Goal: Task Accomplishment & Management: Use online tool/utility

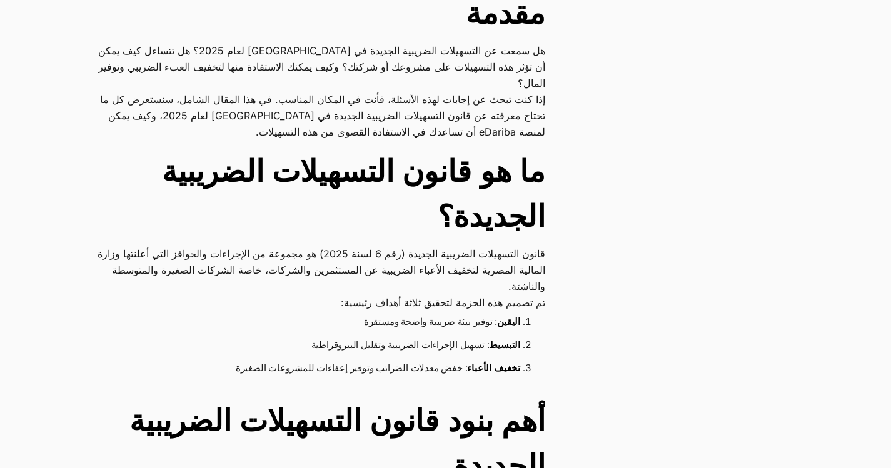
scroll to position [563, 0]
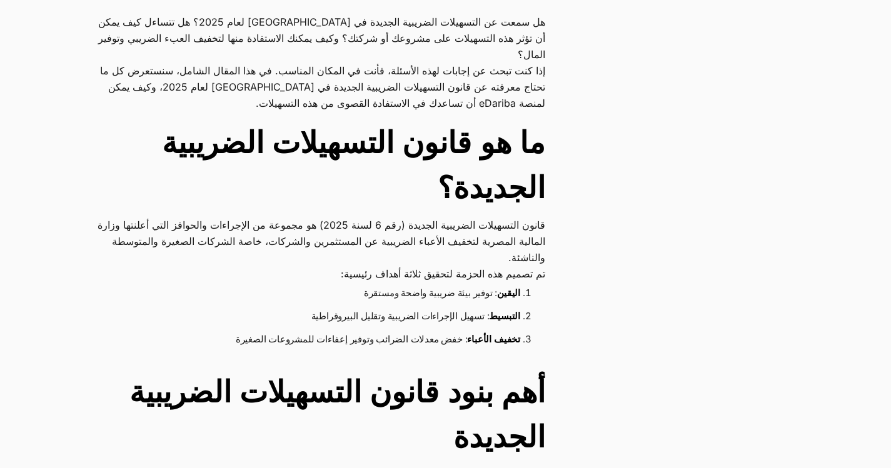
click at [289, 266] on p "تم تصميم هذه الحزمة لتحقيق ثلاثة أهداف رئيسية:" at bounding box center [322, 274] width 448 height 16
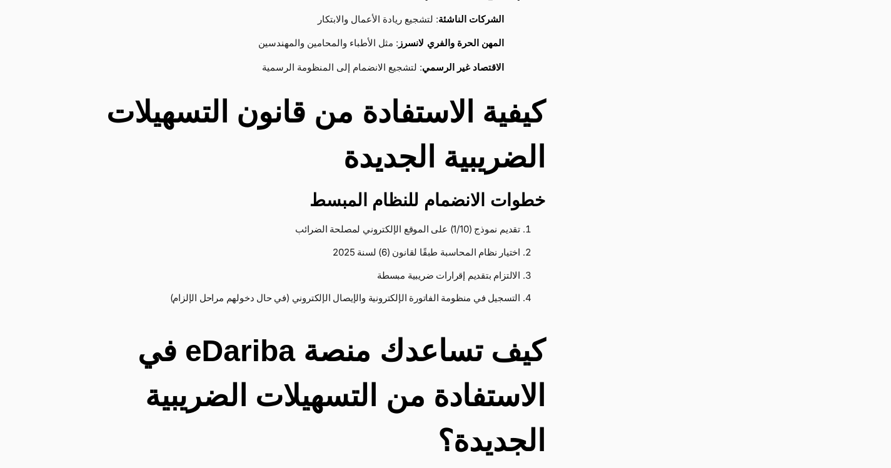
scroll to position [1688, 0]
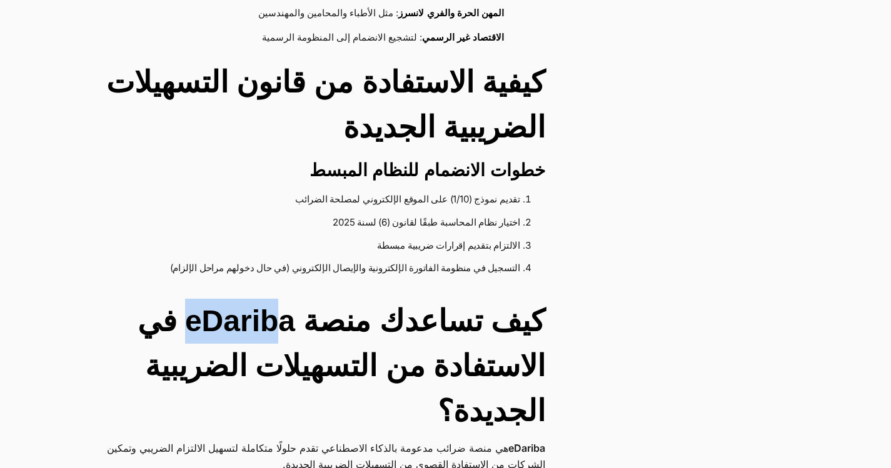
drag, startPoint x: 198, startPoint y: 292, endPoint x: 284, endPoint y: 289, distance: 86.3
click at [284, 299] on h2 "كيف تساعدك منصة eDariba في الاستفادة من التسهيلات الضريبية الجديدة؟" at bounding box center [322, 366] width 448 height 135
drag, startPoint x: 281, startPoint y: 289, endPoint x: 231, endPoint y: 298, distance: 51.4
click at [232, 299] on h2 "كيف تساعدك منصة eDariba في الاستفادة من التسهيلات الضريبية الجديدة؟" at bounding box center [322, 366] width 448 height 135
click at [231, 299] on h2 "كيف تساعدك منصة eDariba في الاستفادة من التسهيلات الضريبية الجديدة؟" at bounding box center [322, 366] width 448 height 135
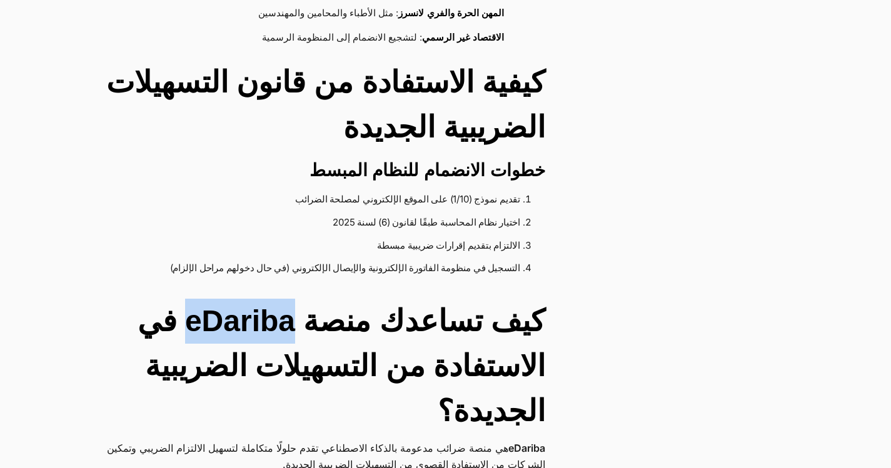
click at [231, 299] on h2 "كيف تساعدك منصة eDariba في الاستفادة من التسهيلات الضريبية الجديدة؟" at bounding box center [322, 366] width 448 height 135
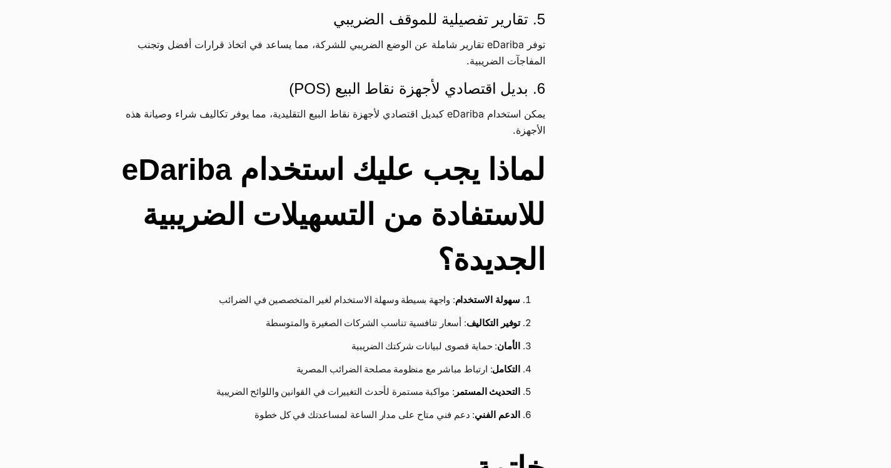
scroll to position [2501, 0]
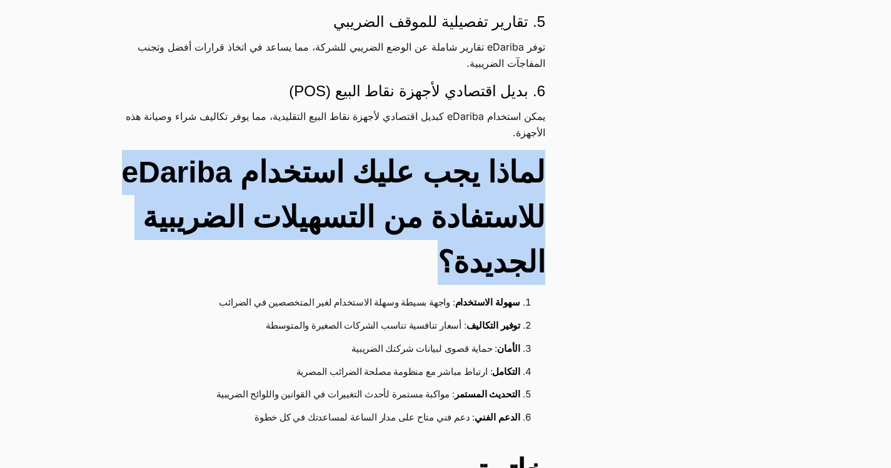
drag, startPoint x: 568, startPoint y: 135, endPoint x: 163, endPoint y: 210, distance: 411.4
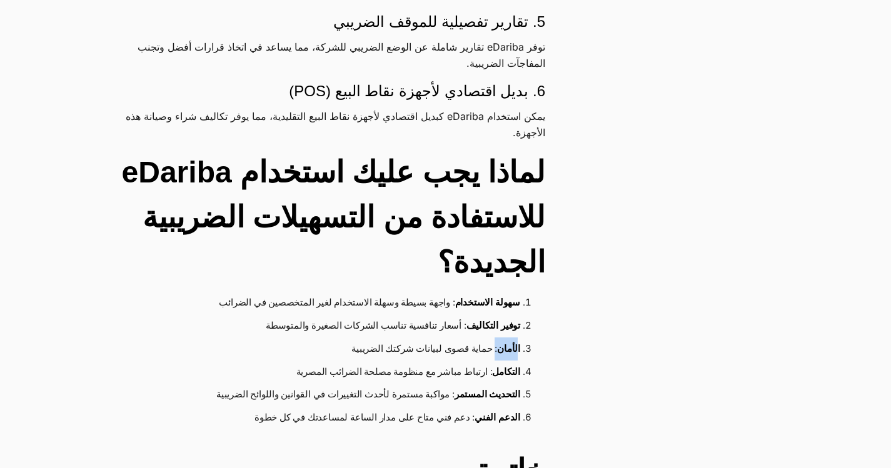
drag, startPoint x: 514, startPoint y: 300, endPoint x: 496, endPoint y: 304, distance: 18.0
click at [495, 338] on li "الأمان : حماية قصوى لبيانات شركتك الضريبية" at bounding box center [320, 349] width 399 height 23
drag, startPoint x: 522, startPoint y: 319, endPoint x: 500, endPoint y: 326, distance: 22.9
click at [501, 361] on li "التكامل : ارتباط مباشر مع منظومة مصلحة الضرائب المصرية" at bounding box center [320, 372] width 399 height 23
drag, startPoint x: 521, startPoint y: 349, endPoint x: 471, endPoint y: 349, distance: 50.0
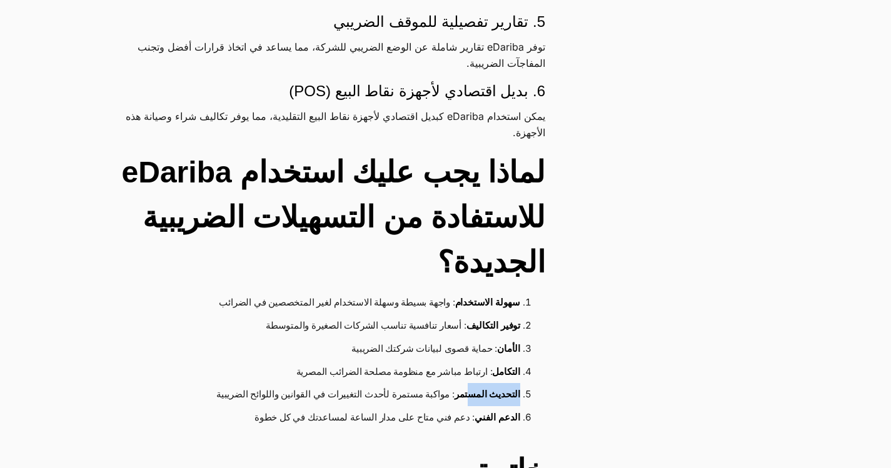
click at [471, 383] on li "التحديث المستمر : مواكبة مستمرة لأحدث التغييرات في القوانين واللوائح الضريبية" at bounding box center [320, 394] width 399 height 23
click at [471, 389] on strong "التحديث المستمر" at bounding box center [488, 394] width 66 height 11
drag, startPoint x: 471, startPoint y: 349, endPoint x: 493, endPoint y: 357, distance: 23.9
click at [476, 389] on strong "التحديث المستمر" at bounding box center [488, 394] width 66 height 11
drag, startPoint x: 521, startPoint y: 374, endPoint x: 479, endPoint y: 373, distance: 42.5
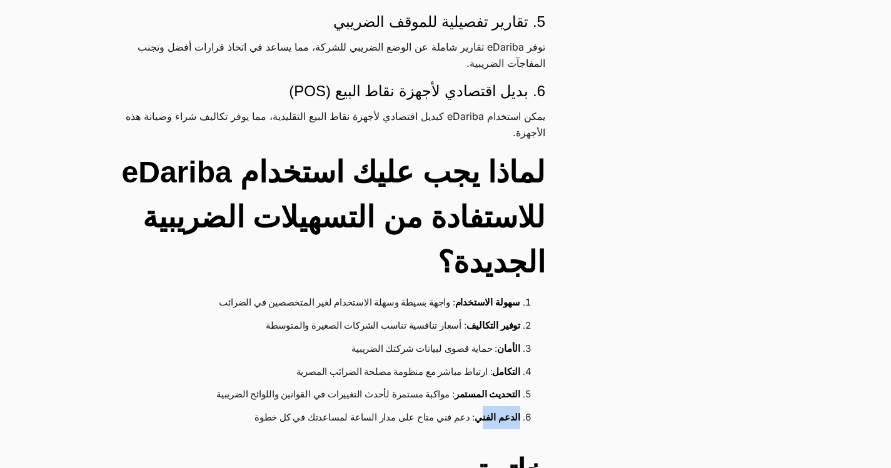
click at [480, 406] on li "الدعم الفني : دعم فني متاح على مدار الساعة لمساعدتك في كل خطوة" at bounding box center [320, 417] width 399 height 23
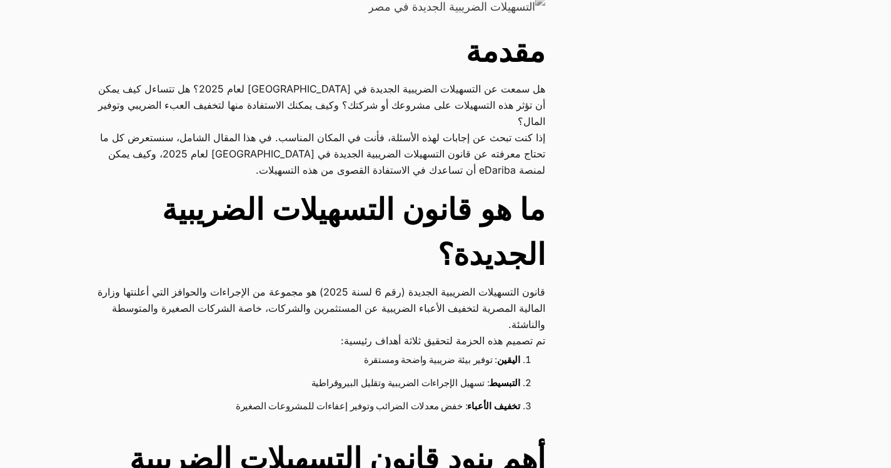
scroll to position [313, 0]
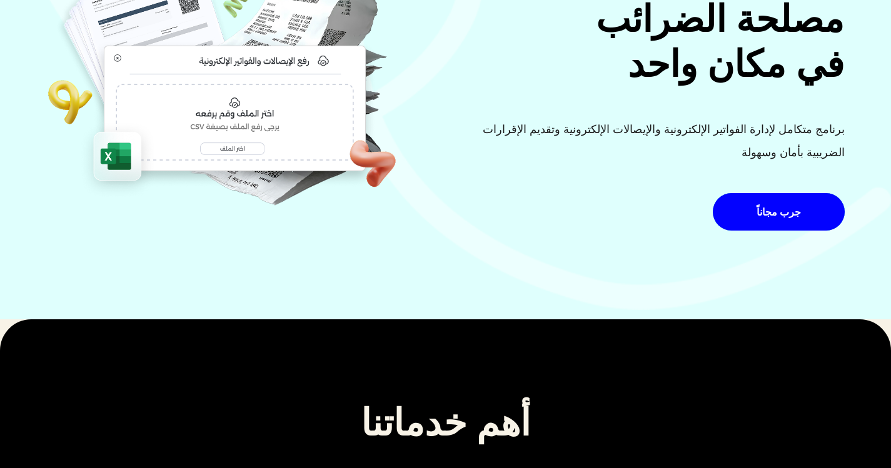
scroll to position [63, 0]
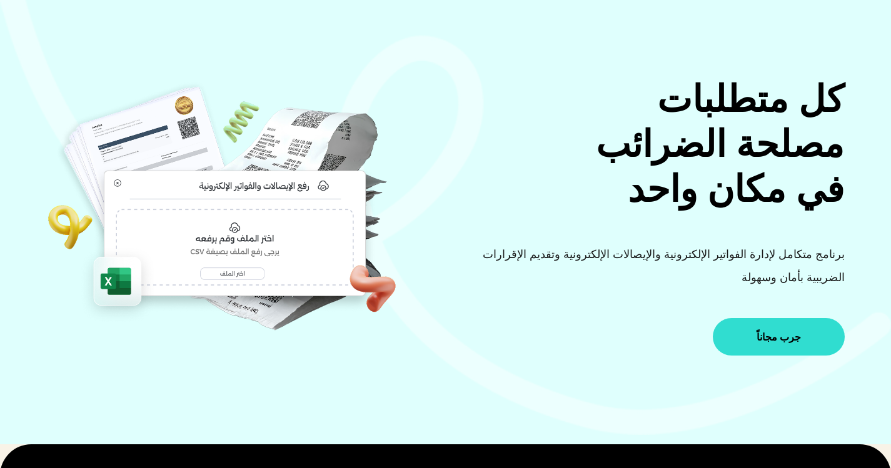
click at [758, 334] on link "جرب مجاناً" at bounding box center [779, 337] width 132 height 38
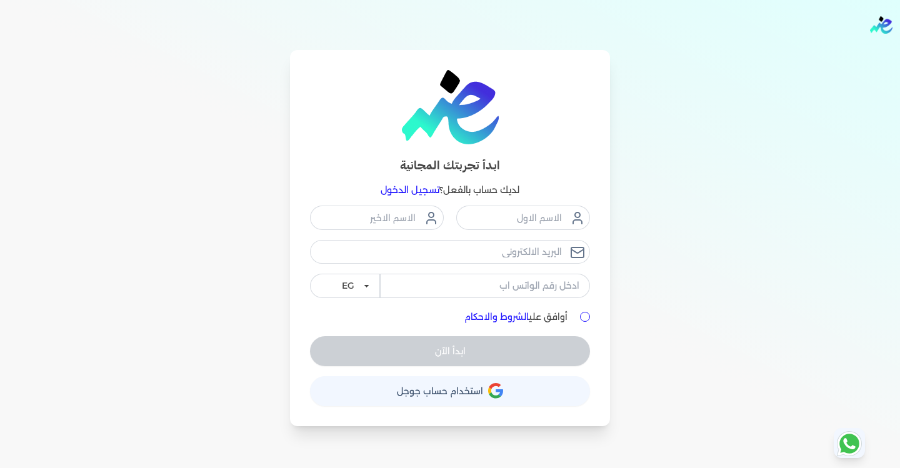
click at [484, 389] on button "حساب استخدام حساب جوجل" at bounding box center [450, 391] width 280 height 30
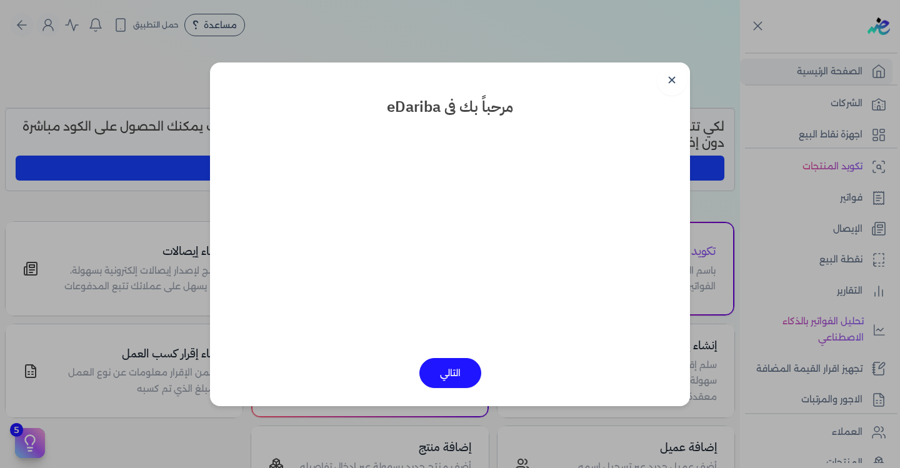
click at [451, 365] on button "التالي" at bounding box center [450, 373] width 62 height 30
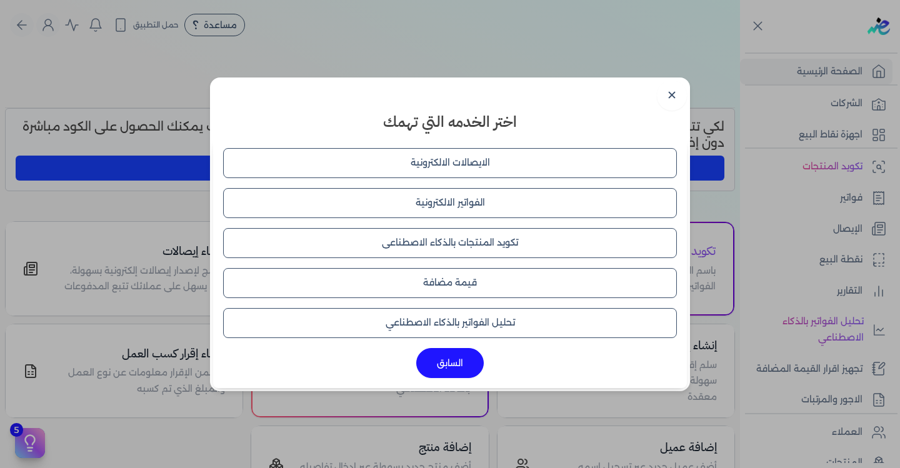
click at [501, 168] on button "الايصالات الالكترونية" at bounding box center [450, 163] width 454 height 30
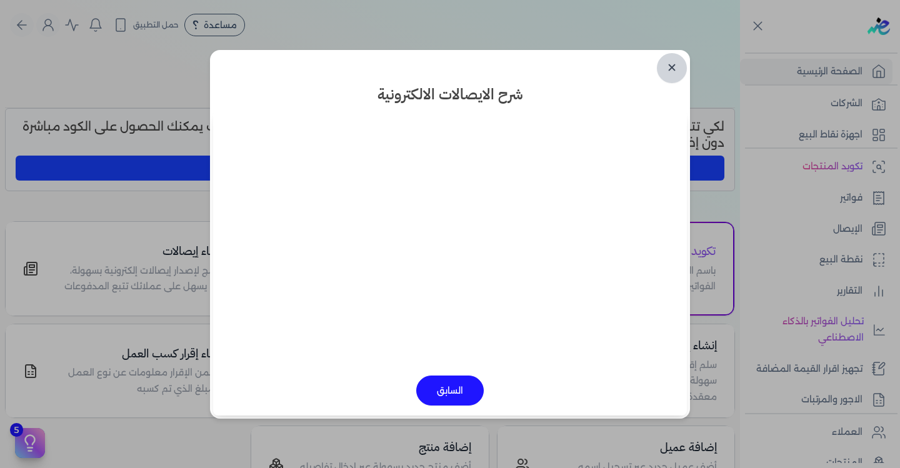
click at [678, 68] on link "✕" at bounding box center [672, 68] width 30 height 30
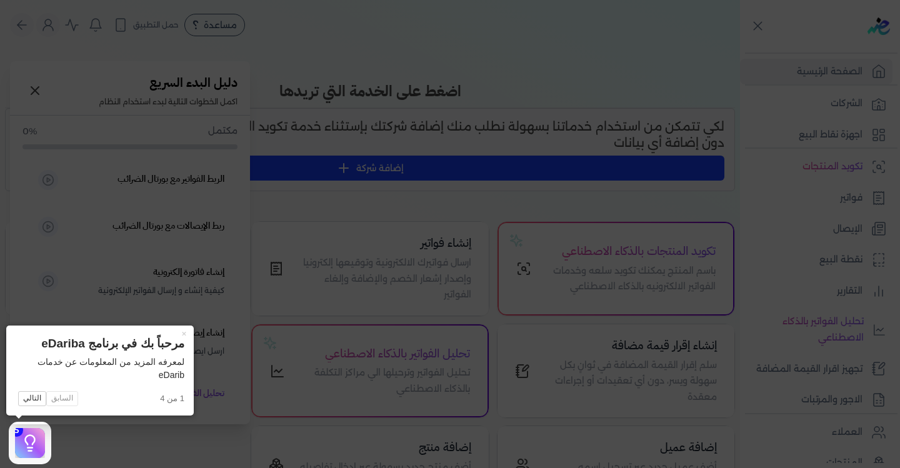
click at [23, 446] on icon at bounding box center [30, 443] width 19 height 19
click at [37, 401] on button "التالي" at bounding box center [32, 398] width 28 height 15
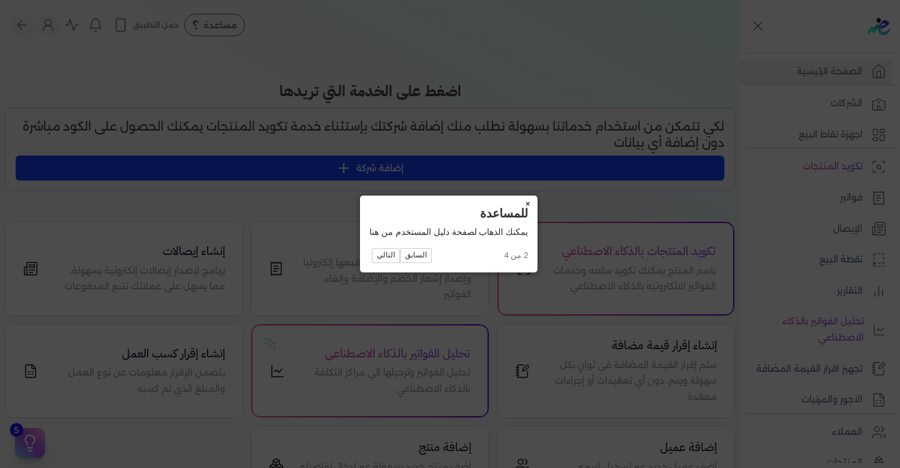
click at [529, 201] on button "×" at bounding box center [528, 205] width 20 height 18
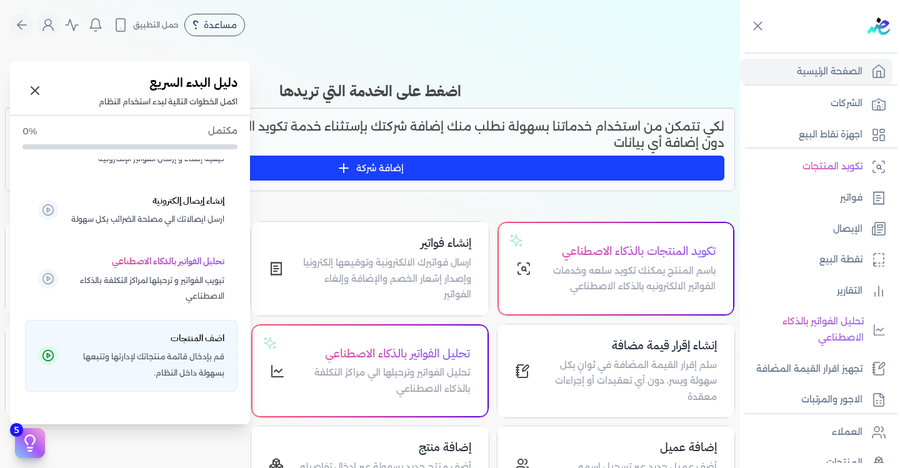
scroll to position [125, 0]
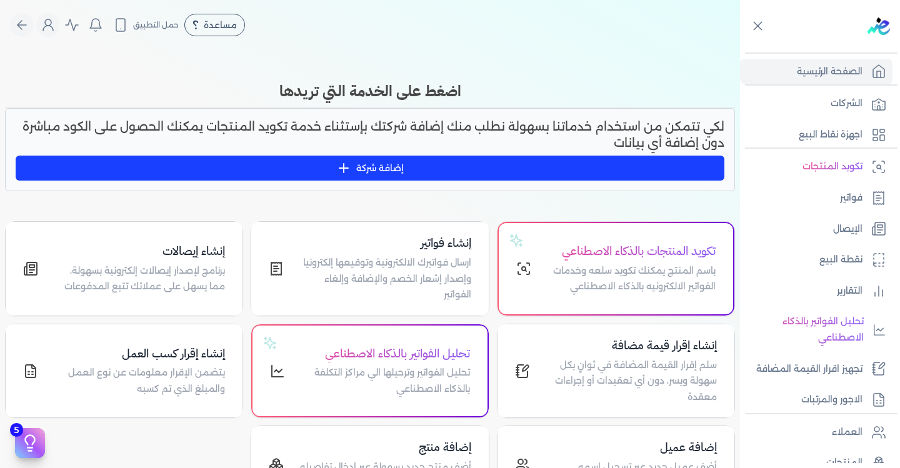
drag, startPoint x: 518, startPoint y: 101, endPoint x: 520, endPoint y: 95, distance: 6.5
click at [519, 98] on h3 "اضغط على الخدمة التي تريدها" at bounding box center [370, 91] width 730 height 23
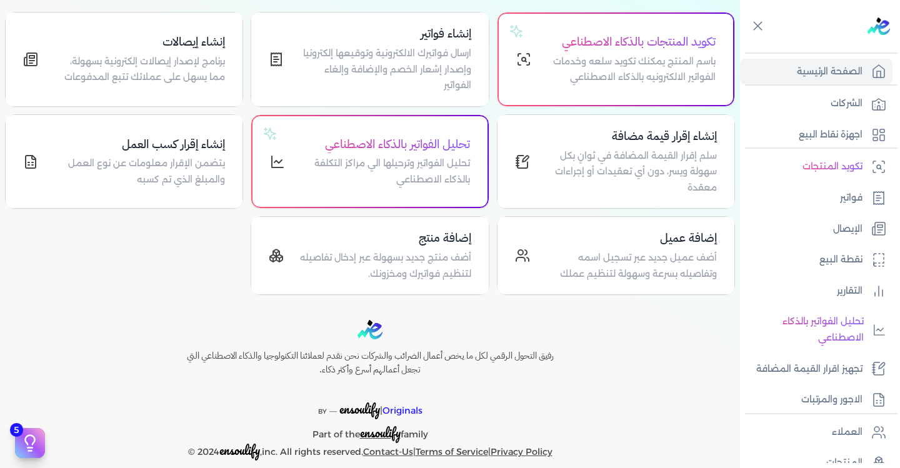
scroll to position [227, 0]
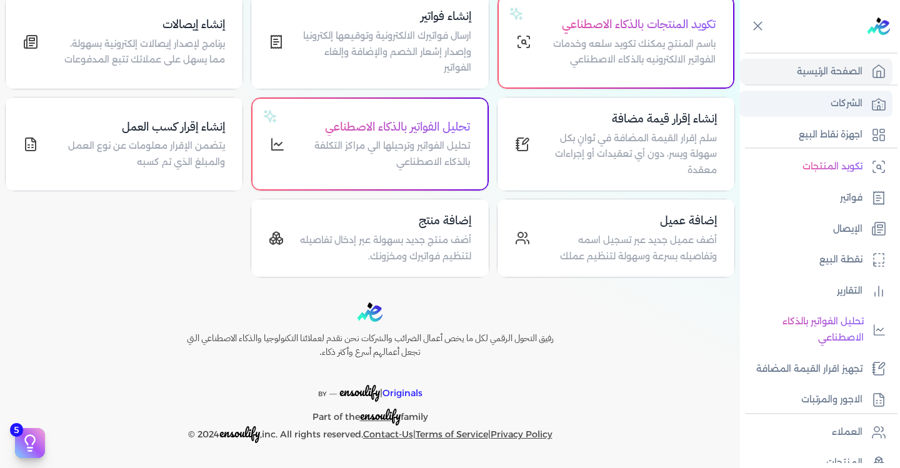
click at [849, 112] on link "الشركات" at bounding box center [816, 104] width 153 height 26
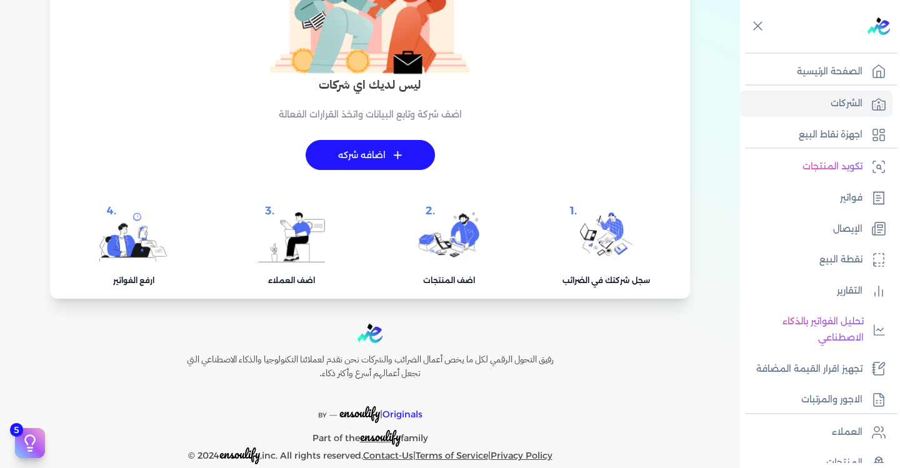
scroll to position [175, 0]
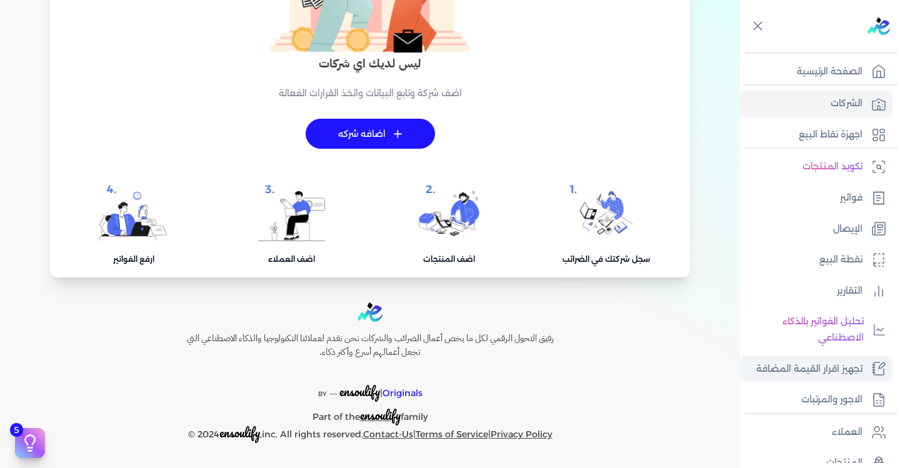
click at [782, 373] on p "تجهيز اقرار القيمة المضافة" at bounding box center [809, 369] width 106 height 16
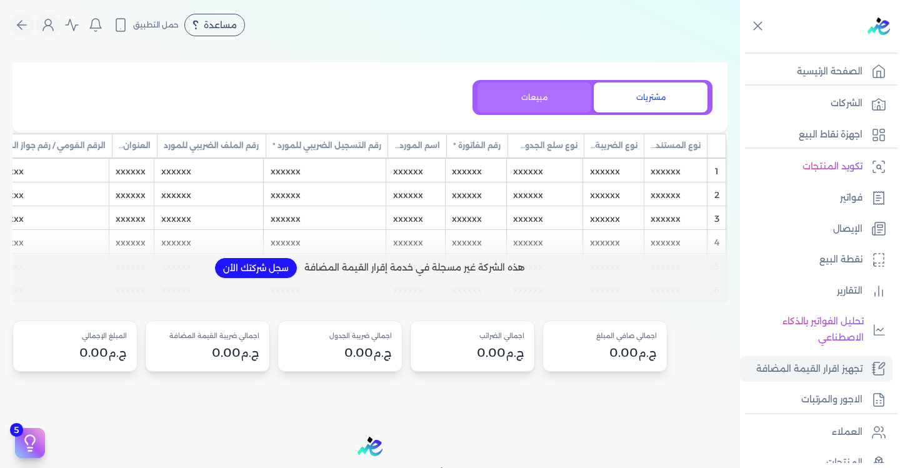
click at [539, 103] on button "مبيعات" at bounding box center [535, 98] width 114 height 30
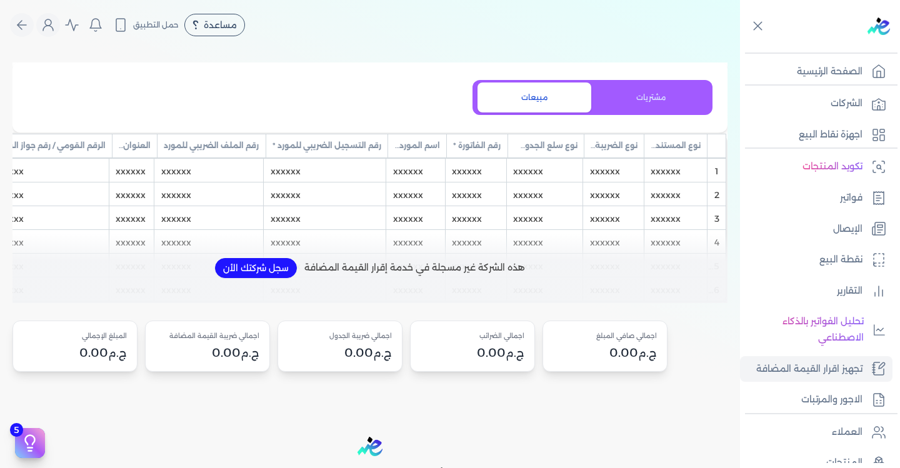
drag, startPoint x: 448, startPoint y: 276, endPoint x: 287, endPoint y: 267, distance: 160.9
click at [288, 267] on div "هذه الشركة غير مسجلة في خدمة إقرار القيمة المضافة سجل شركتك الأن" at bounding box center [370, 268] width 715 height 70
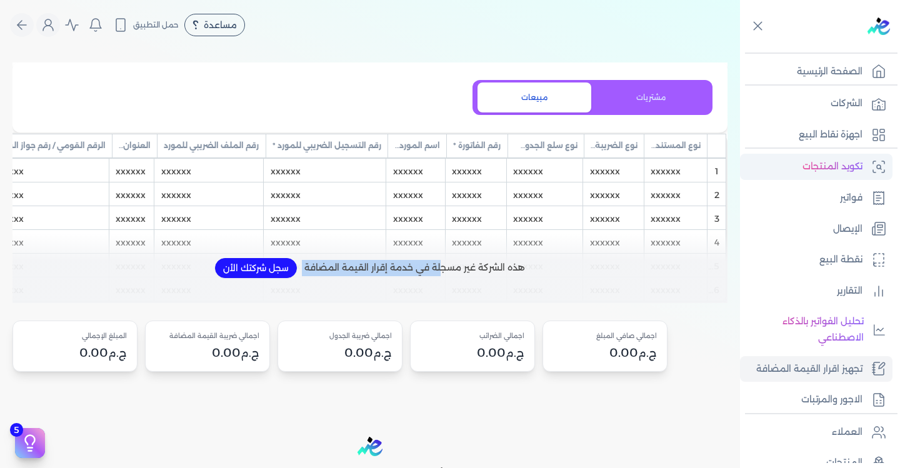
click at [813, 164] on p "تكويد المنتجات" at bounding box center [833, 167] width 60 height 16
click at [846, 170] on p "تكويد المنتجات" at bounding box center [833, 167] width 60 height 16
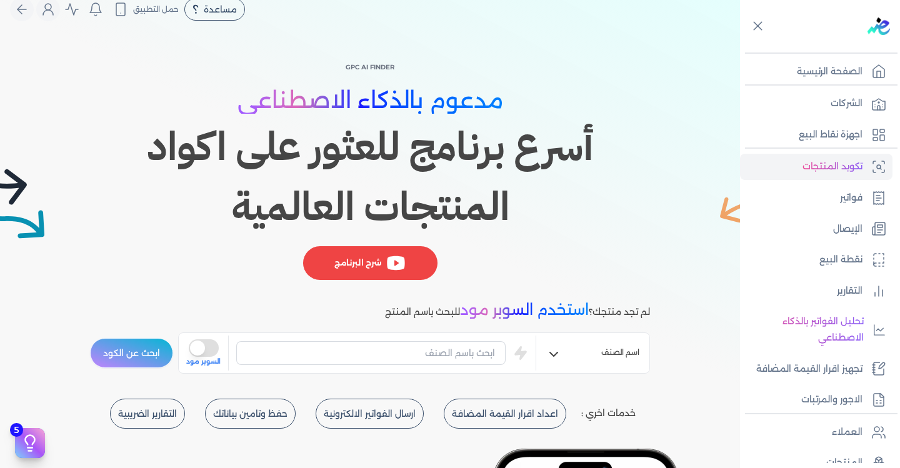
scroll to position [63, 0]
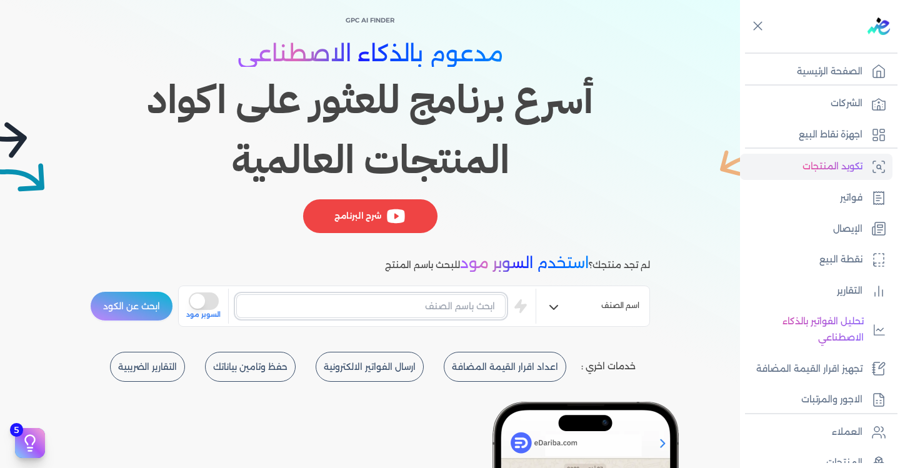
click at [455, 309] on input "text" at bounding box center [370, 306] width 269 height 24
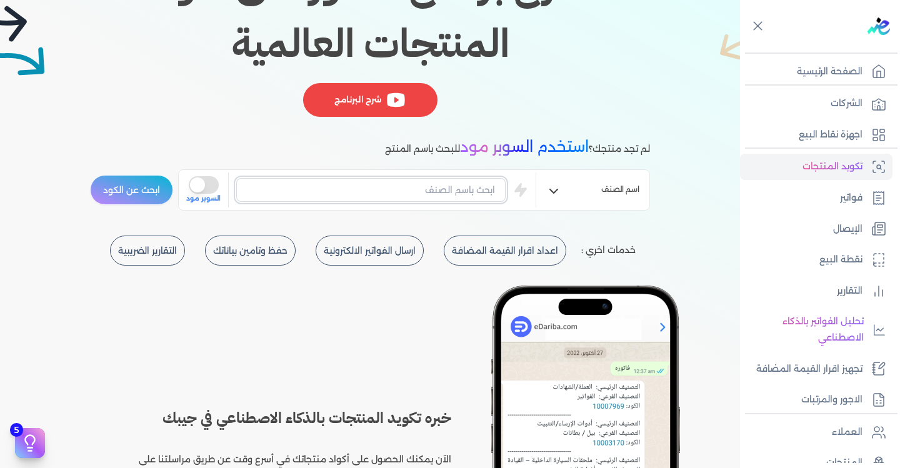
scroll to position [188, 0]
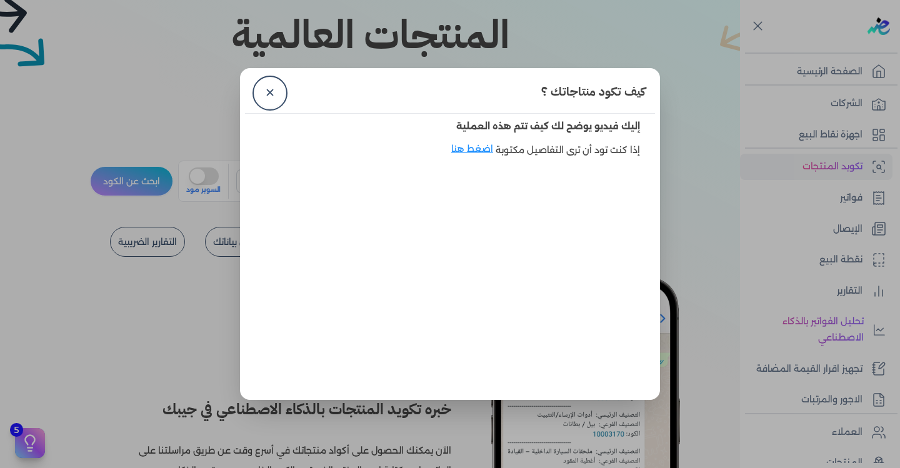
click at [270, 94] on link "✕" at bounding box center [270, 93] width 30 height 30
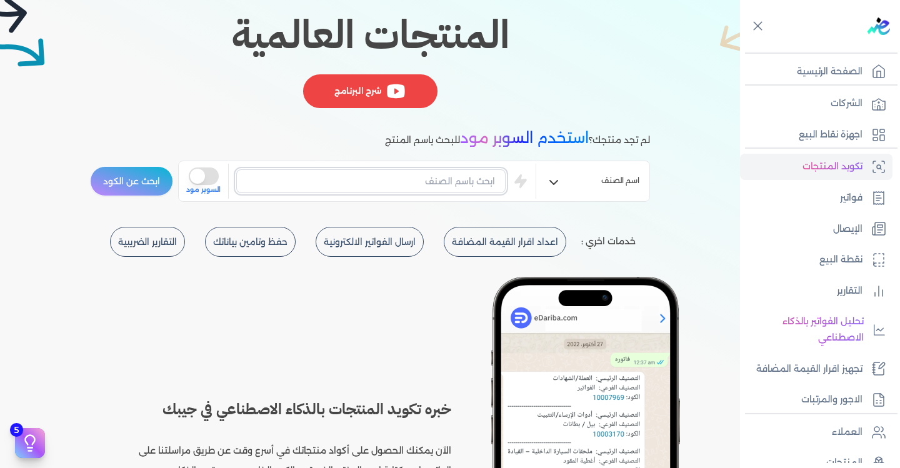
click at [364, 179] on input "text" at bounding box center [370, 181] width 269 height 24
type input "عيش"
click at [90, 166] on button "ابحث عن الكود" at bounding box center [131, 181] width 83 height 30
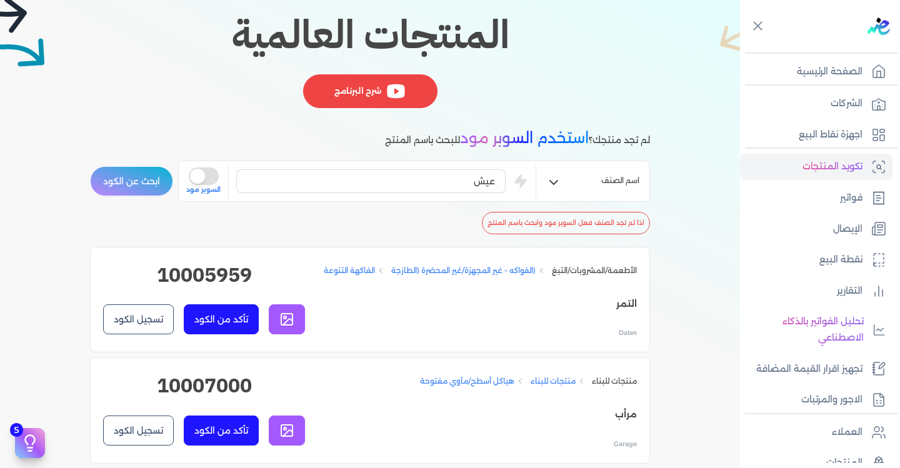
click at [565, 181] on button "اسم الصنف" at bounding box center [592, 182] width 113 height 25
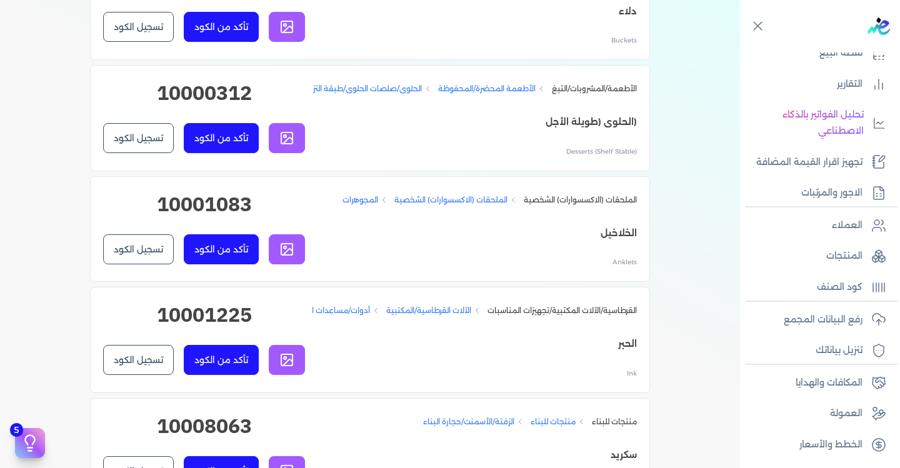
scroll to position [2126, 0]
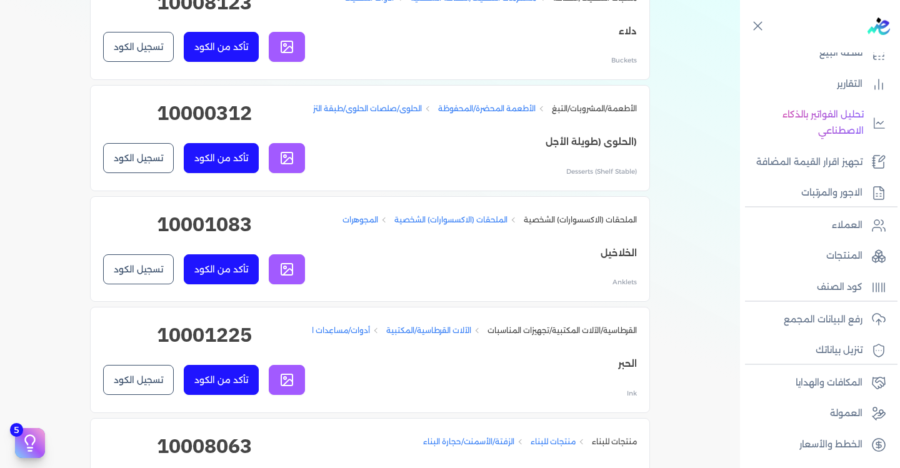
click at [286, 166] on icon at bounding box center [286, 158] width 15 height 15
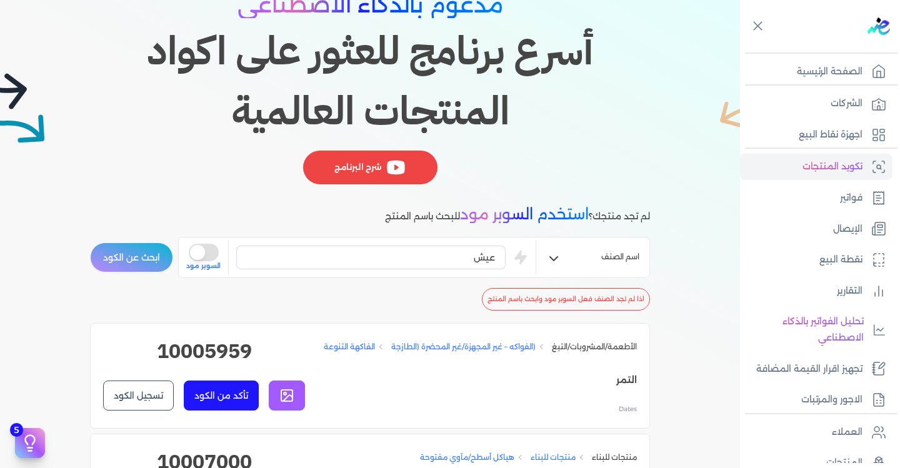
scroll to position [125, 0]
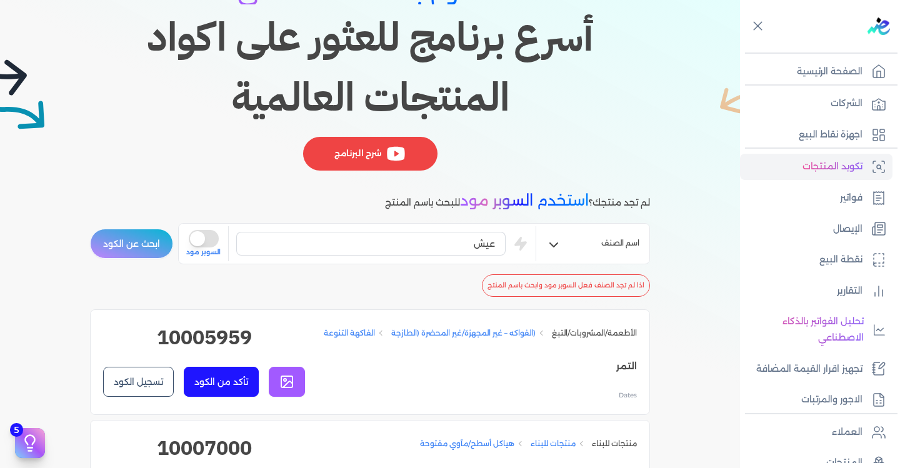
click at [146, 243] on button "ابحث عن الكود" at bounding box center [131, 244] width 83 height 30
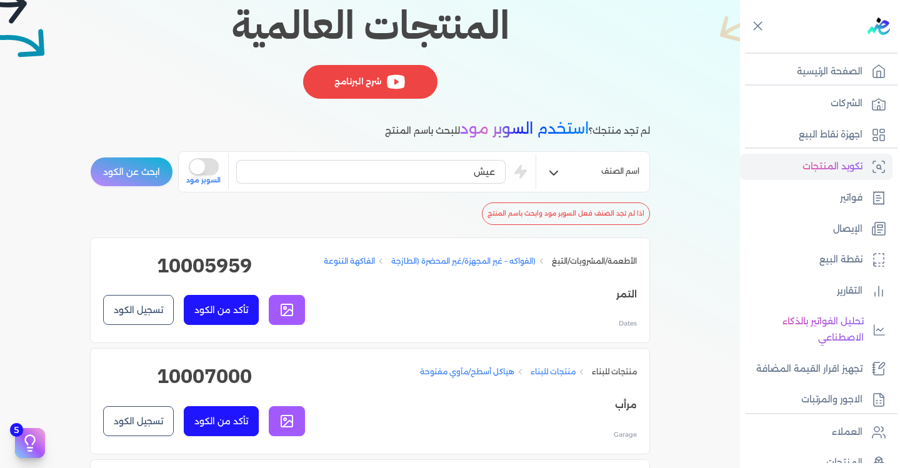
scroll to position [0, 0]
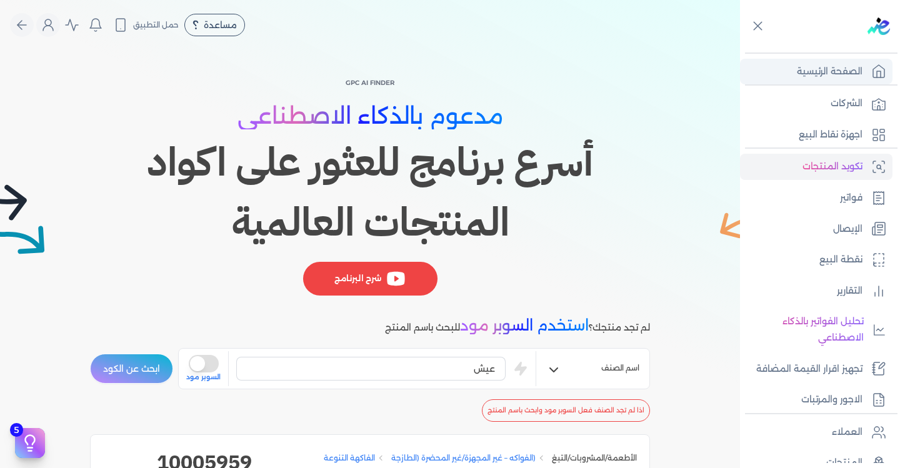
click at [831, 66] on p "الصفحة الرئيسية" at bounding box center [830, 72] width 66 height 16
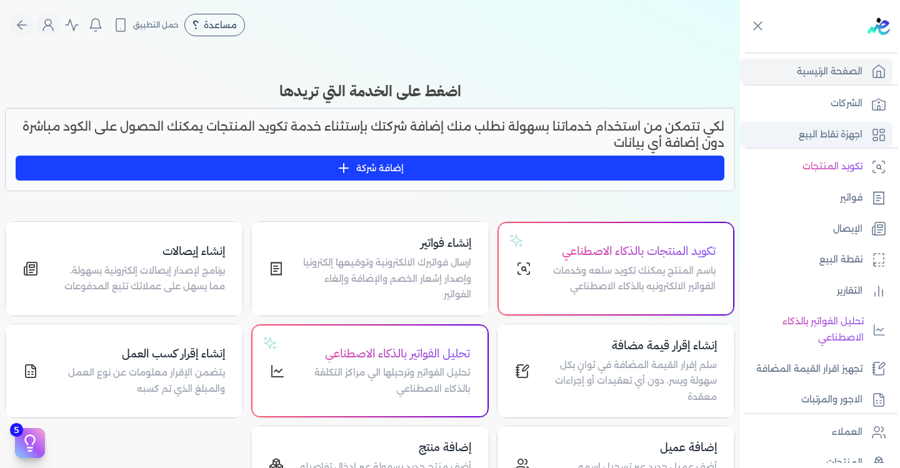
click at [837, 129] on p "اجهزة نقاط البيع" at bounding box center [831, 135] width 64 height 16
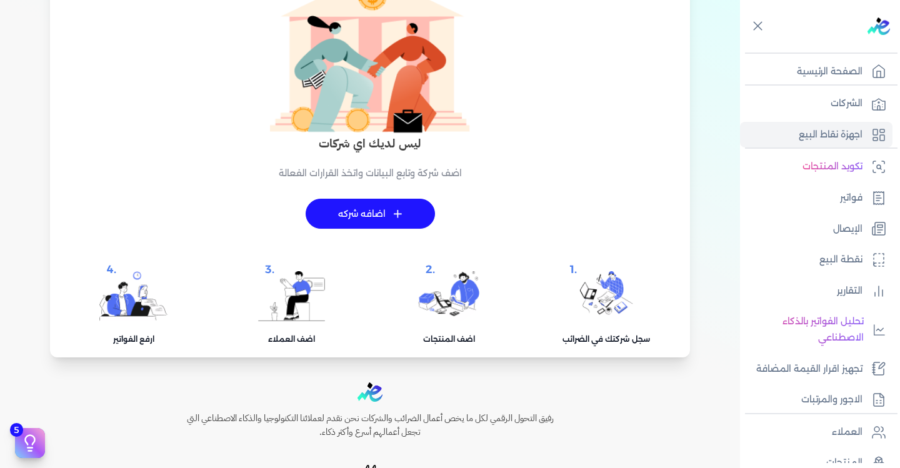
scroll to position [175, 0]
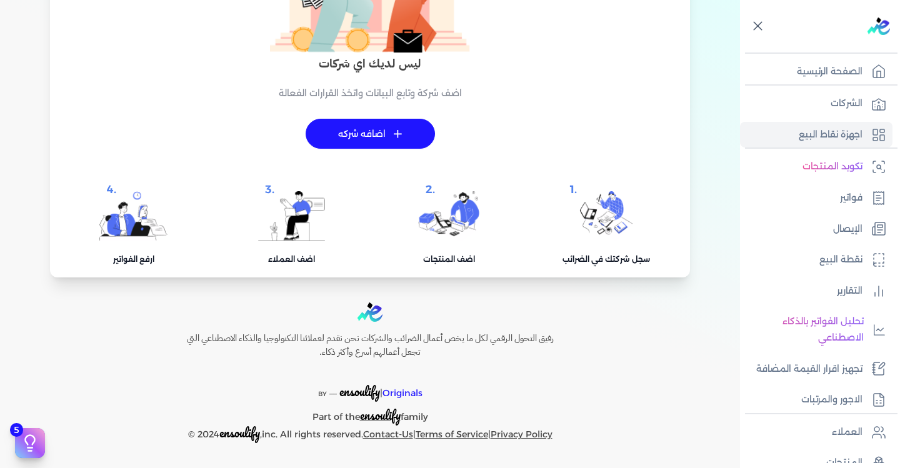
click at [762, 28] on icon at bounding box center [758, 26] width 16 height 16
click at [868, 28] on link at bounding box center [879, 27] width 23 height 18
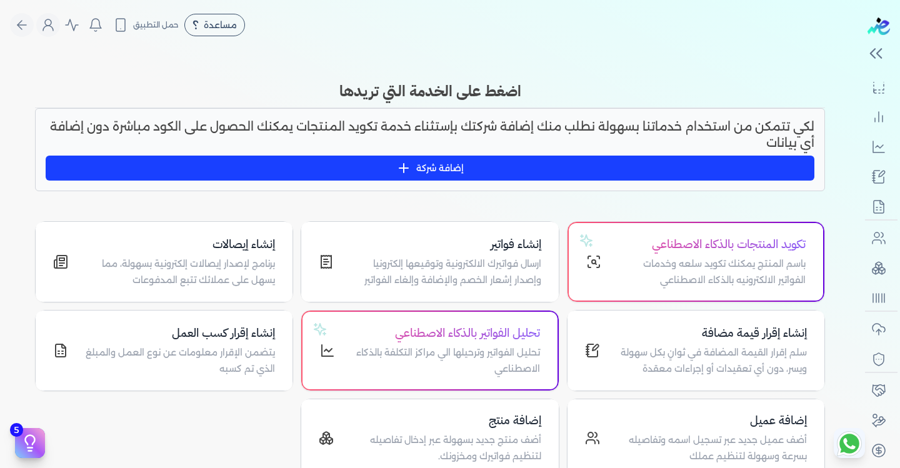
scroll to position [196, 0]
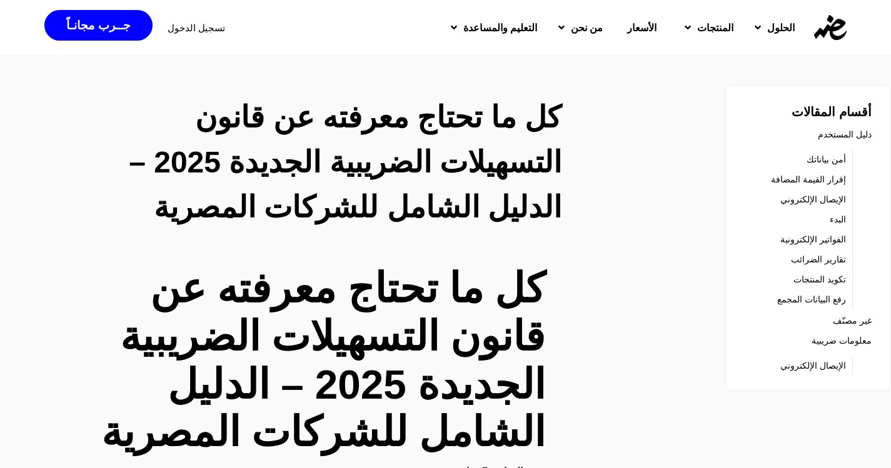
click at [823, 260] on link "تقارير الضرائب" at bounding box center [818, 260] width 55 height 18
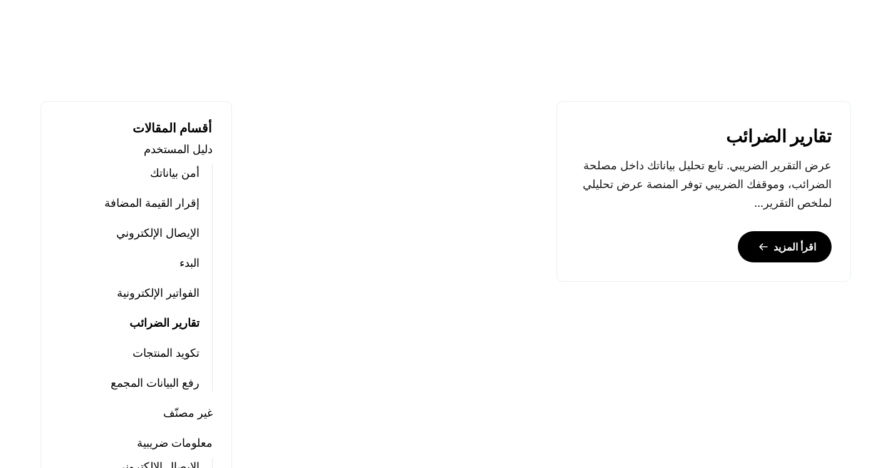
scroll to position [313, 0]
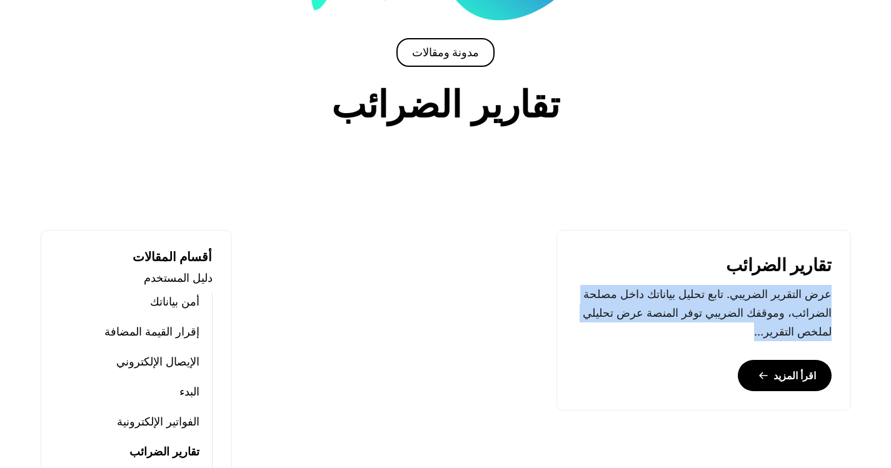
drag, startPoint x: 831, startPoint y: 296, endPoint x: 533, endPoint y: 305, distance: 298.3
click at [546, 324] on div "تقارير الضرائب عرض التقرير الضريبي. تابع تحليل بياناتك داخل مصلحة الضرائب، وموق…" at bounding box center [548, 328] width 619 height 196
